Goal: Transaction & Acquisition: Purchase product/service

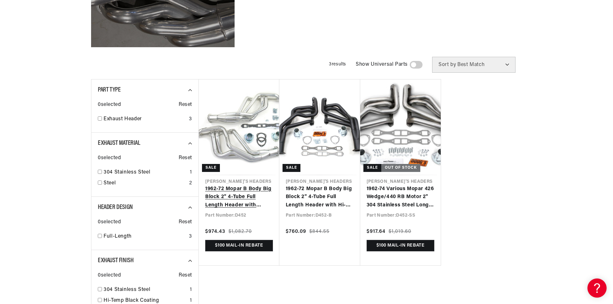
scroll to position [192, 0]
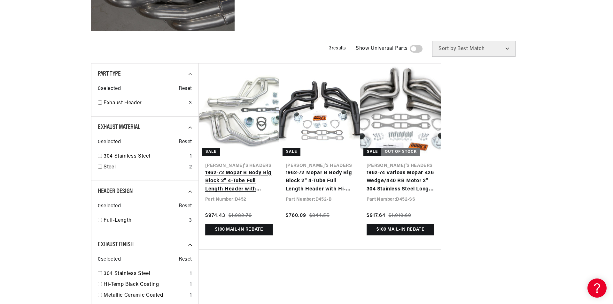
click at [243, 169] on link "1962-72 Mopar B Body Big Block 2" 4-Tube Full Length Header with Metallic Ceram…" at bounding box center [239, 181] width 68 height 25
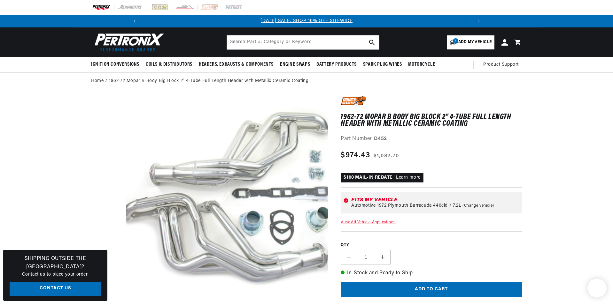
click at [417, 178] on link "Learn more" at bounding box center [408, 177] width 25 height 5
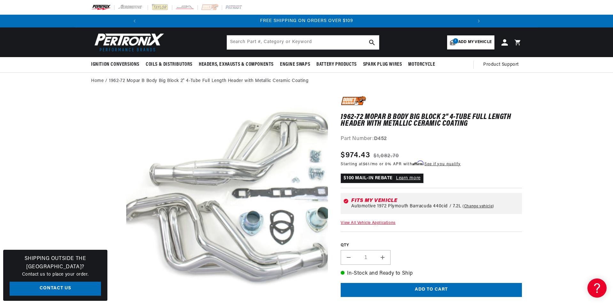
scroll to position [0, 683]
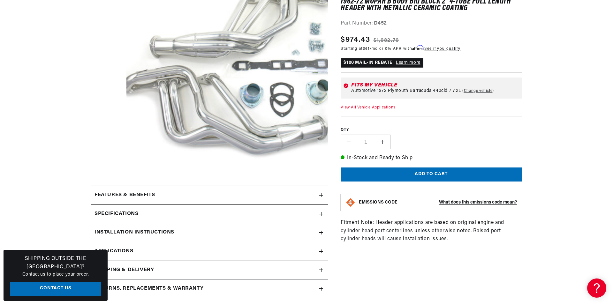
scroll to position [0, 342]
click at [429, 173] on button "Add to cart" at bounding box center [431, 174] width 181 height 14
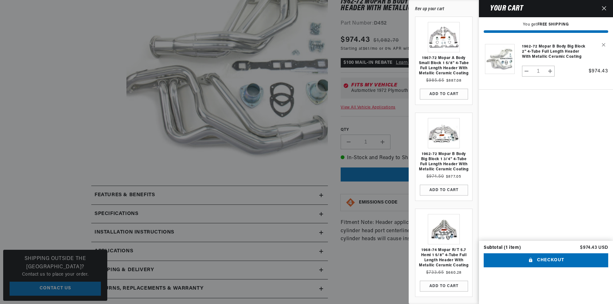
scroll to position [0, 683]
click at [606, 7] on icon "Close" at bounding box center [604, 8] width 4 height 4
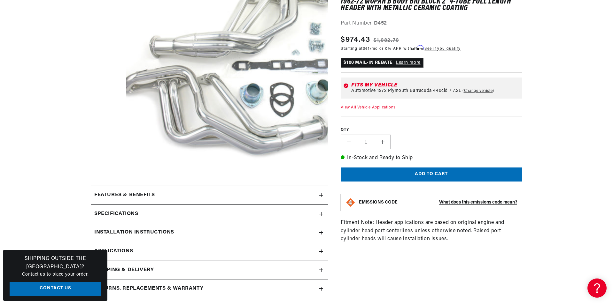
click at [450, 201] on strong "What does this emissions code mean?" at bounding box center [478, 202] width 78 height 5
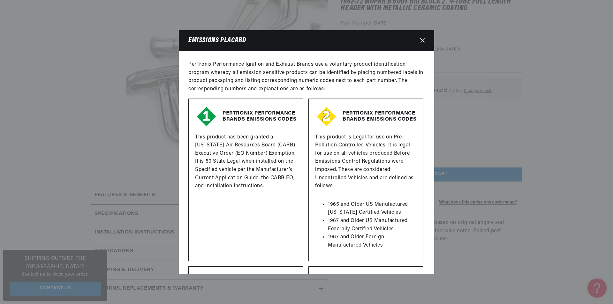
click at [421, 39] on icon "Close" at bounding box center [422, 40] width 4 height 4
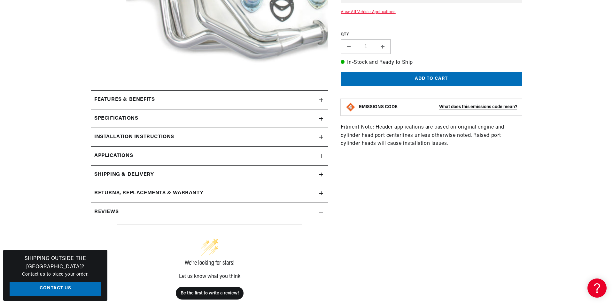
scroll to position [224, 0]
click at [319, 210] on icon at bounding box center [321, 212] width 4 height 4
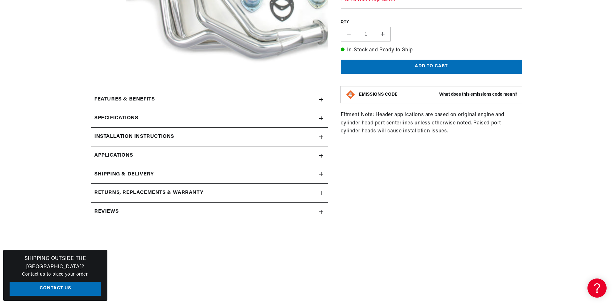
click at [319, 210] on icon at bounding box center [321, 212] width 4 height 4
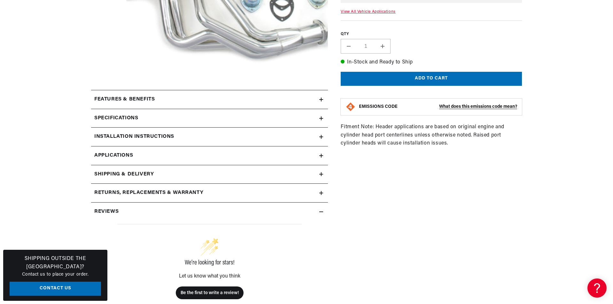
click at [320, 137] on icon at bounding box center [321, 137] width 4 height 0
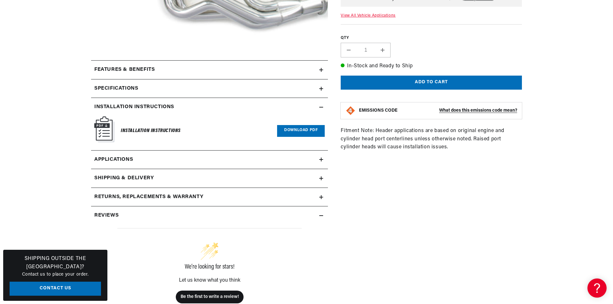
scroll to position [256, 0]
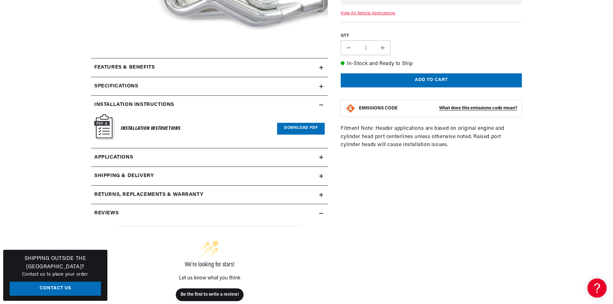
click at [304, 127] on link "Download PDF" at bounding box center [301, 129] width 48 height 12
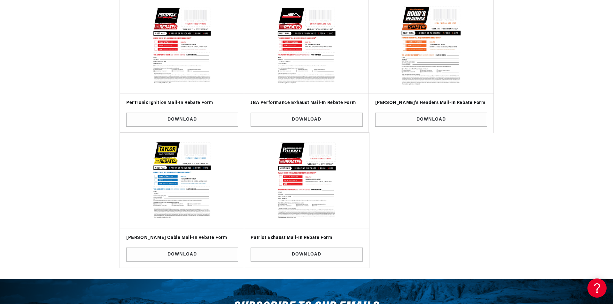
scroll to position [0, 342]
click at [428, 58] on img at bounding box center [430, 45] width 115 height 85
click at [433, 117] on link "Download" at bounding box center [431, 120] width 112 height 14
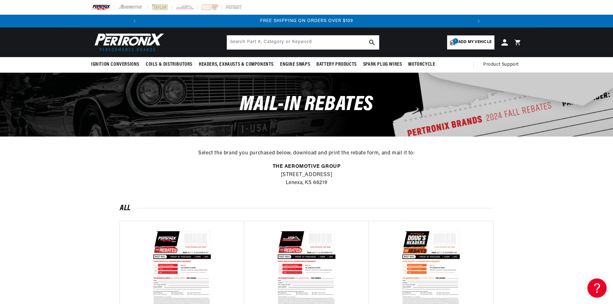
scroll to position [0, 683]
